Goal: Book appointment/travel/reservation

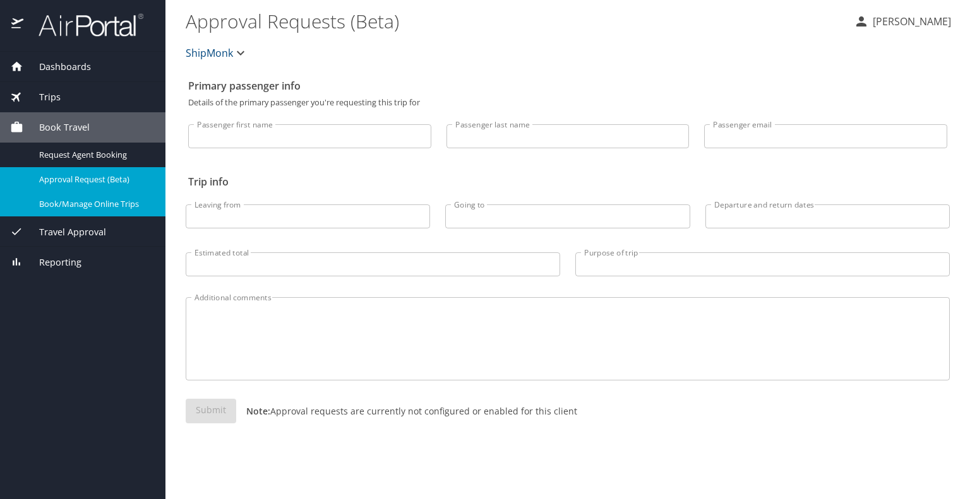
click at [88, 201] on span "Book/Manage Online Trips" at bounding box center [94, 204] width 111 height 12
click at [77, 210] on span "Book/Manage Online Trips" at bounding box center [94, 204] width 111 height 12
click at [43, 98] on span "Trips" at bounding box center [41, 97] width 37 height 14
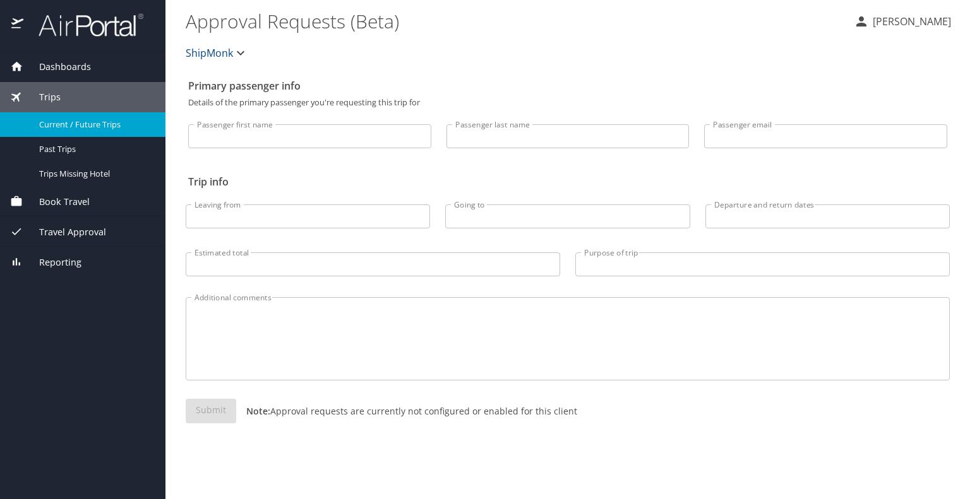
click at [94, 117] on div "Current / Future Trips" at bounding box center [82, 124] width 145 height 15
